Goal: Navigation & Orientation: Find specific page/section

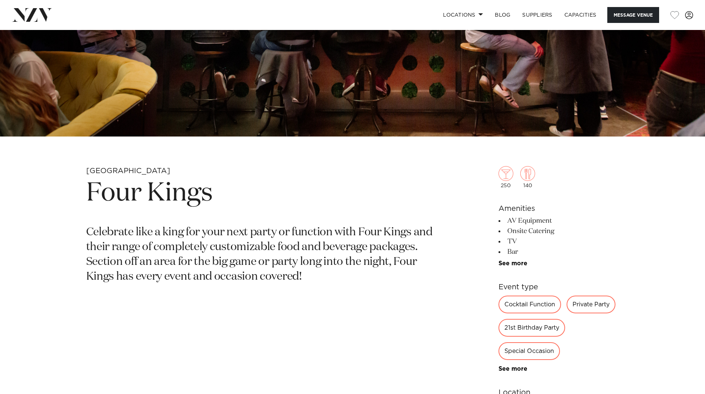
scroll to position [185, 0]
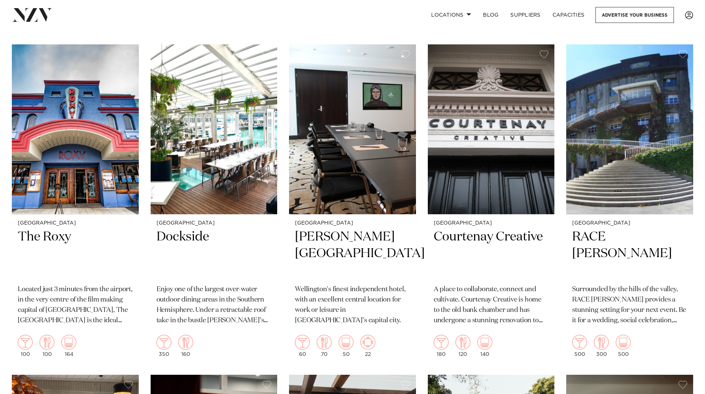
scroll to position [2185, 0]
